Goal: Task Accomplishment & Management: Manage account settings

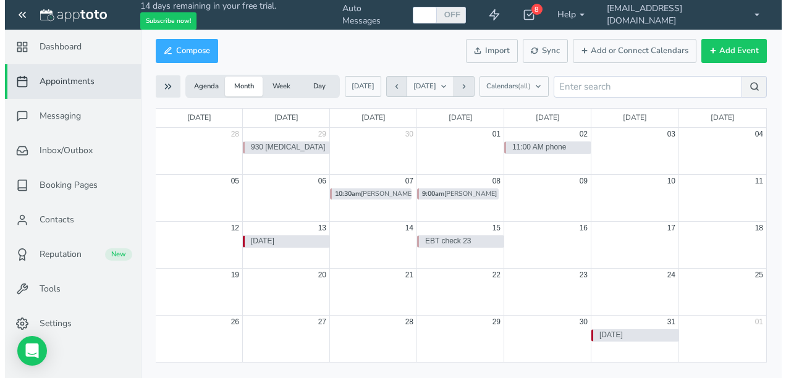
scroll to position [40, 0]
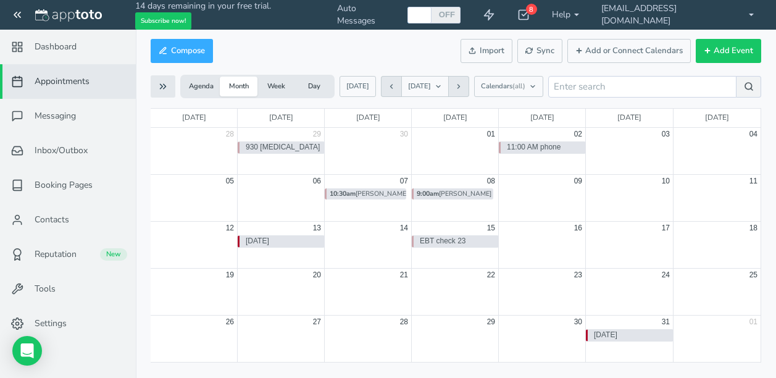
click at [460, 192] on div "9:00am [PERSON_NAME] the 8th shave" at bounding box center [453, 193] width 82 height 11
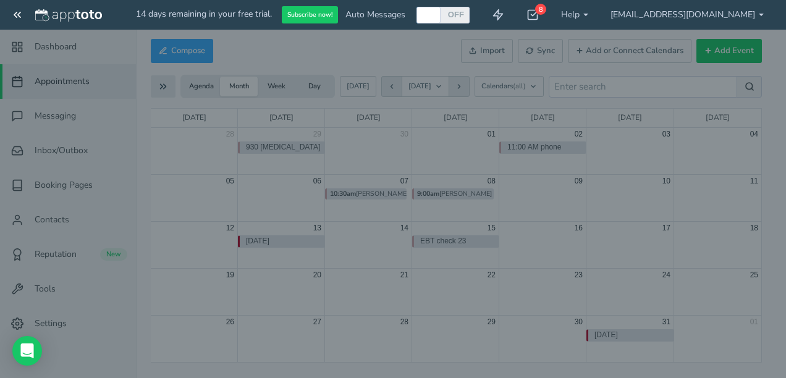
type input "[PERSON_NAME] the 8th shave"
type input "[DATE]"
type input "9:00am"
type input "[DATE]"
type input "10:00am"
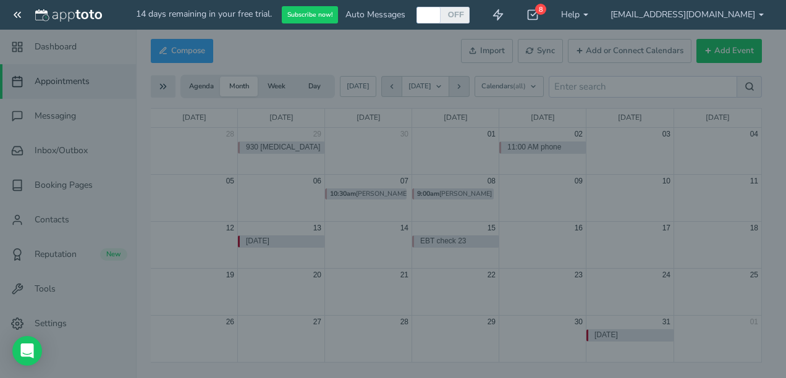
type input "Happy Tails Rollhall"
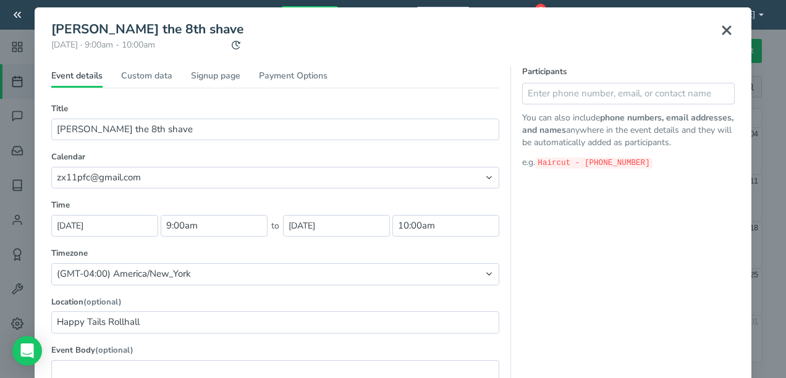
scroll to position [0, 0]
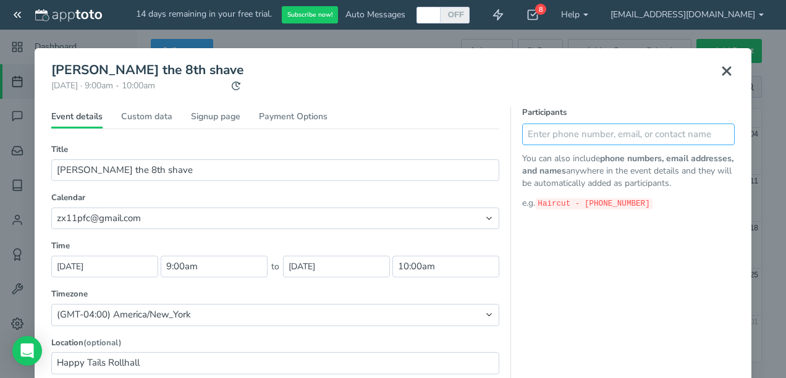
click at [540, 133] on input "text" at bounding box center [628, 135] width 212 height 22
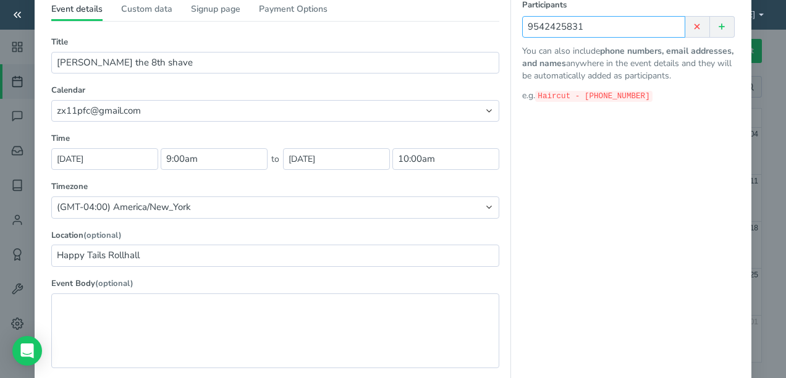
scroll to position [169, 0]
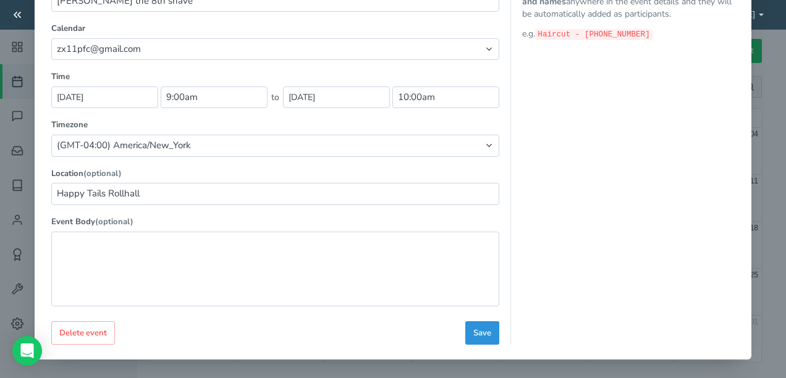
type input "9542425831"
click at [465, 337] on button "Save" at bounding box center [482, 333] width 34 height 24
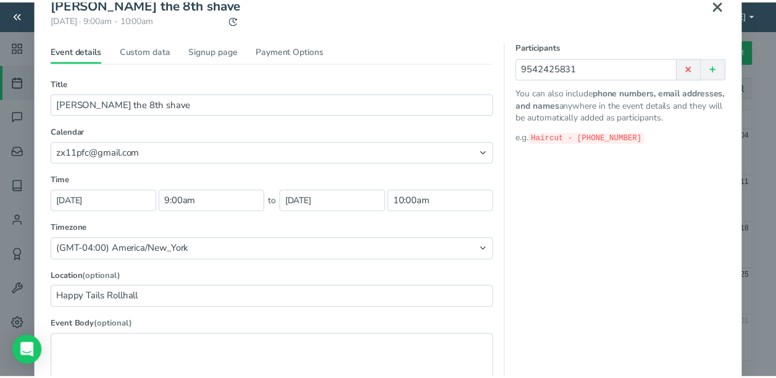
scroll to position [0, 0]
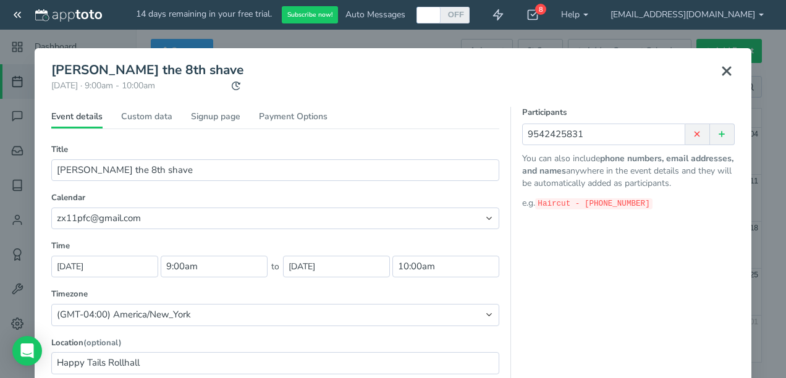
click at [662, 208] on p "e.g. Haircut - [PHONE_NUMBER]" at bounding box center [628, 203] width 212 height 13
click at [316, 74] on header "[PERSON_NAME] the 8th shave [DATE] · 9:00am - 10:00am Public reschedule link" at bounding box center [392, 85] width 683 height 44
click at [342, 90] on header "[PERSON_NAME] the 8th shave [DATE] · 9:00am - 10:00am Public reschedule link" at bounding box center [392, 85] width 683 height 44
click at [724, 70] on icon at bounding box center [726, 71] width 15 height 15
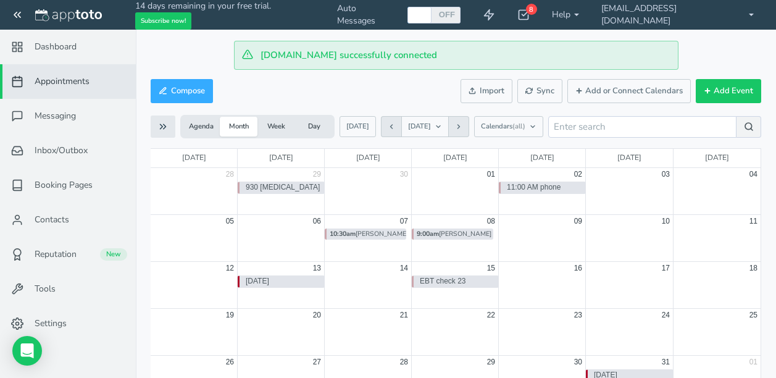
click at [282, 94] on div "Compose Actions Enable Auto Messages Disable Auto Messages [PERSON_NAME] as Pai…" at bounding box center [456, 91] width 611 height 30
